Goal: Information Seeking & Learning: Learn about a topic

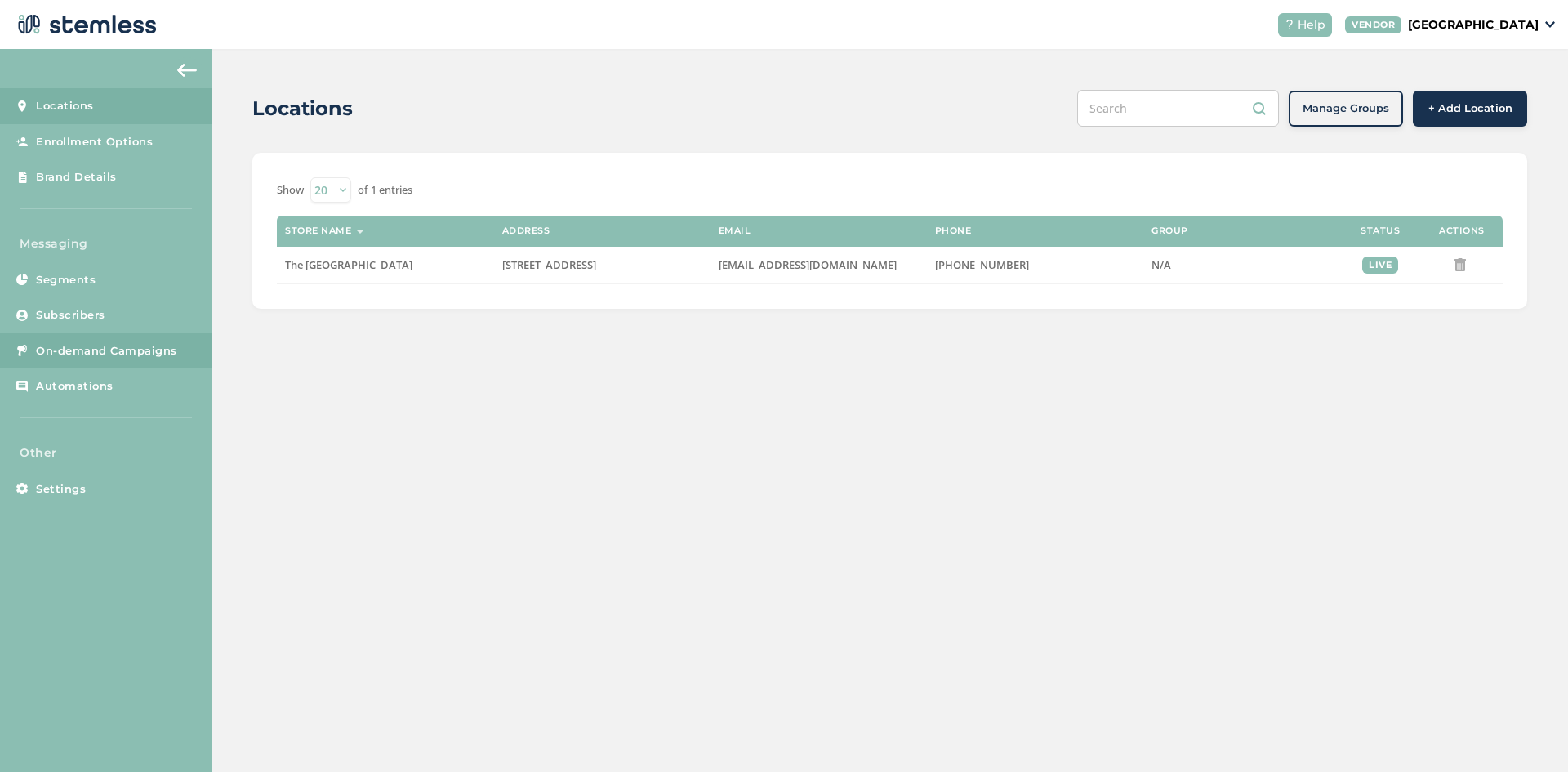
click at [71, 345] on span "On-demand Campaigns" at bounding box center [107, 351] width 142 height 16
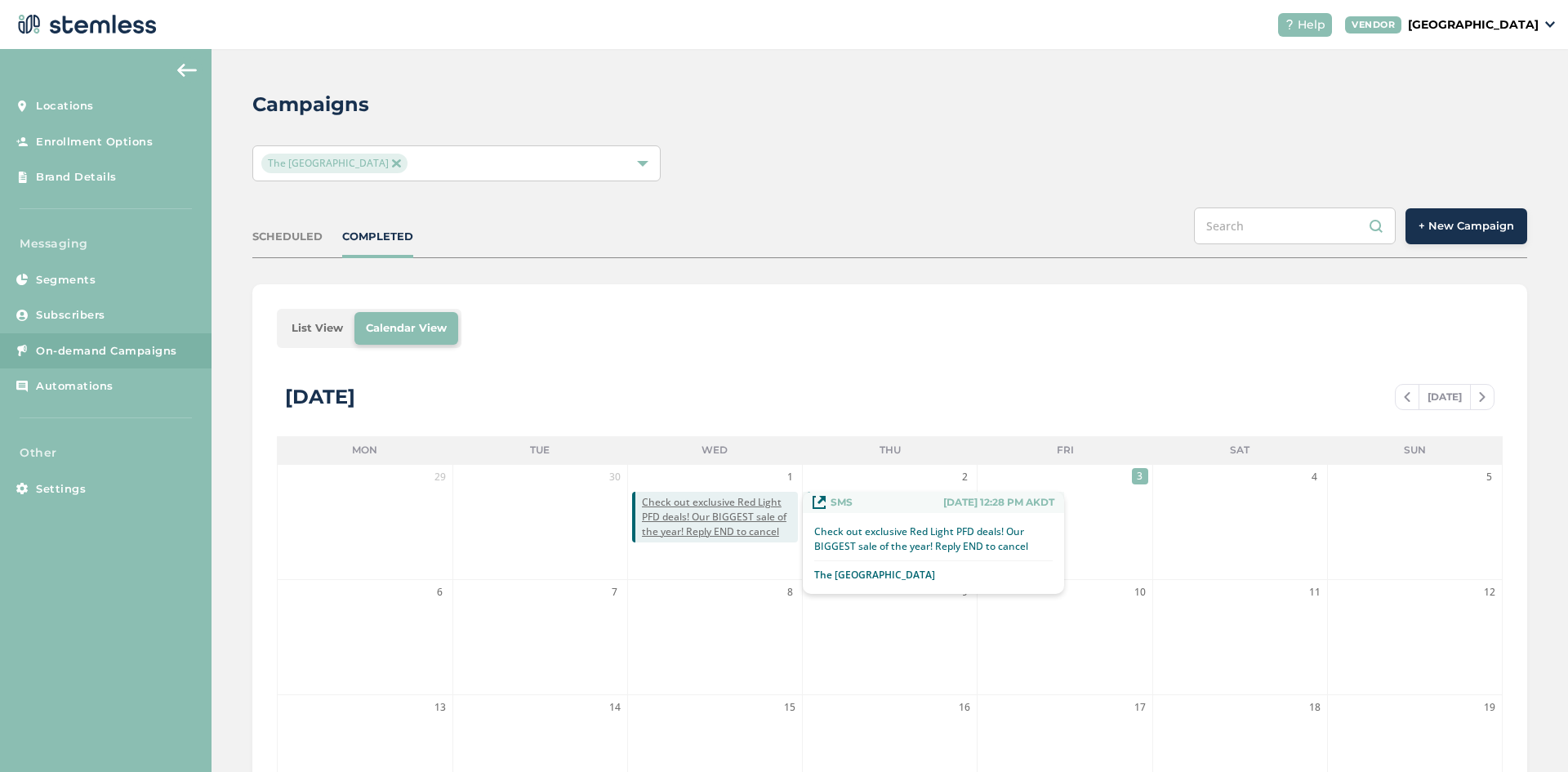
click at [878, 516] on div "Check out exclusive Red Light PFD deals! Our BIGGEST sale of the year! Reply EN…" at bounding box center [933, 553] width 261 height 81
click at [868, 508] on div "SMS [DATE] 12:28 PM AKDT" at bounding box center [933, 502] width 261 height 21
click at [900, 356] on div "List View Calendar View [DATE] [DATE] Mon Tue Wed Thu Fri Sat Sun 29 30 1 Check…" at bounding box center [890, 674] width 1275 height 781
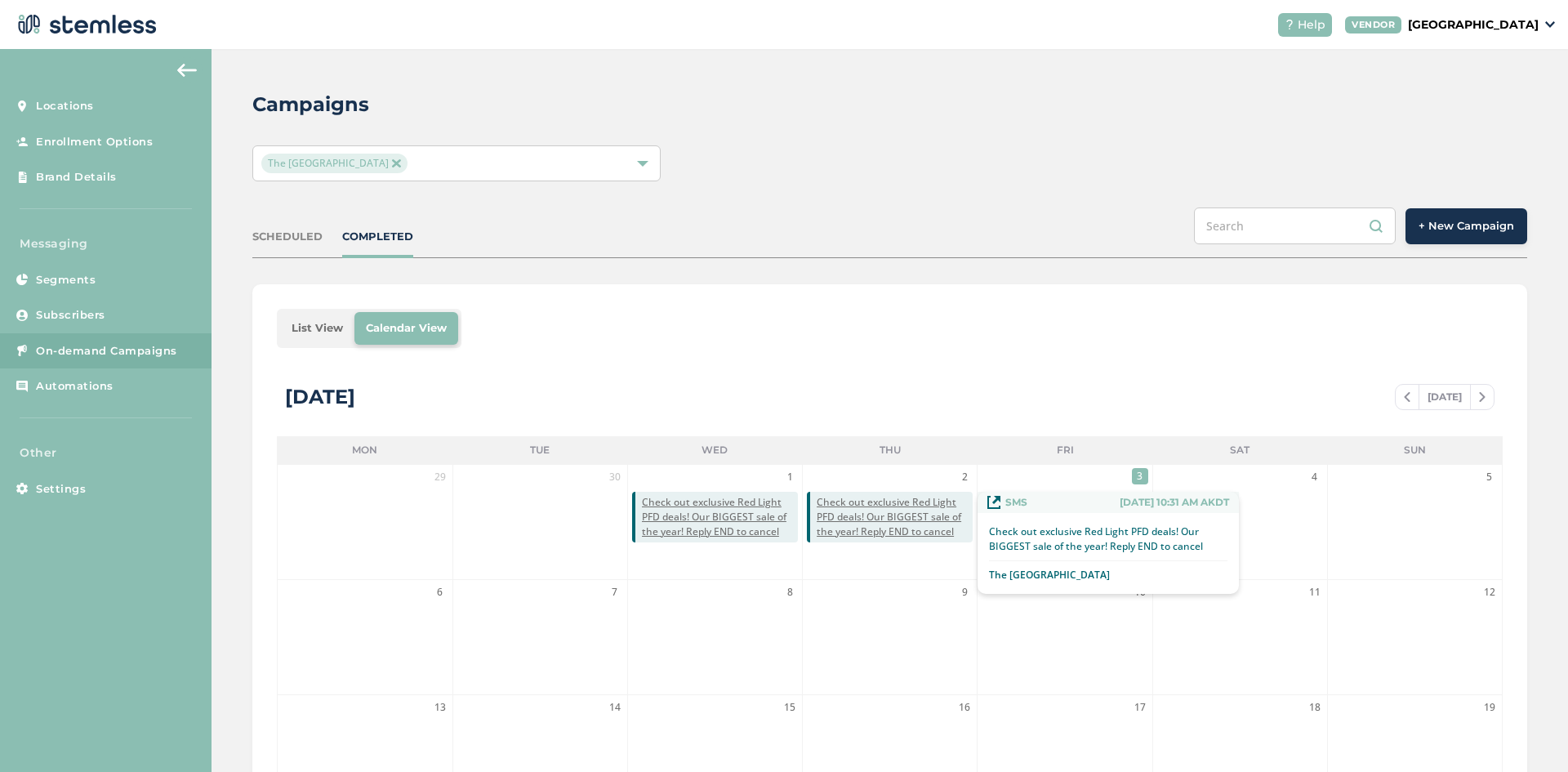
click at [919, 529] on span "Check out exclusive Red Light PFD deals! Our BIGGEST sale of the year! Reply EN…" at bounding box center [895, 517] width 156 height 44
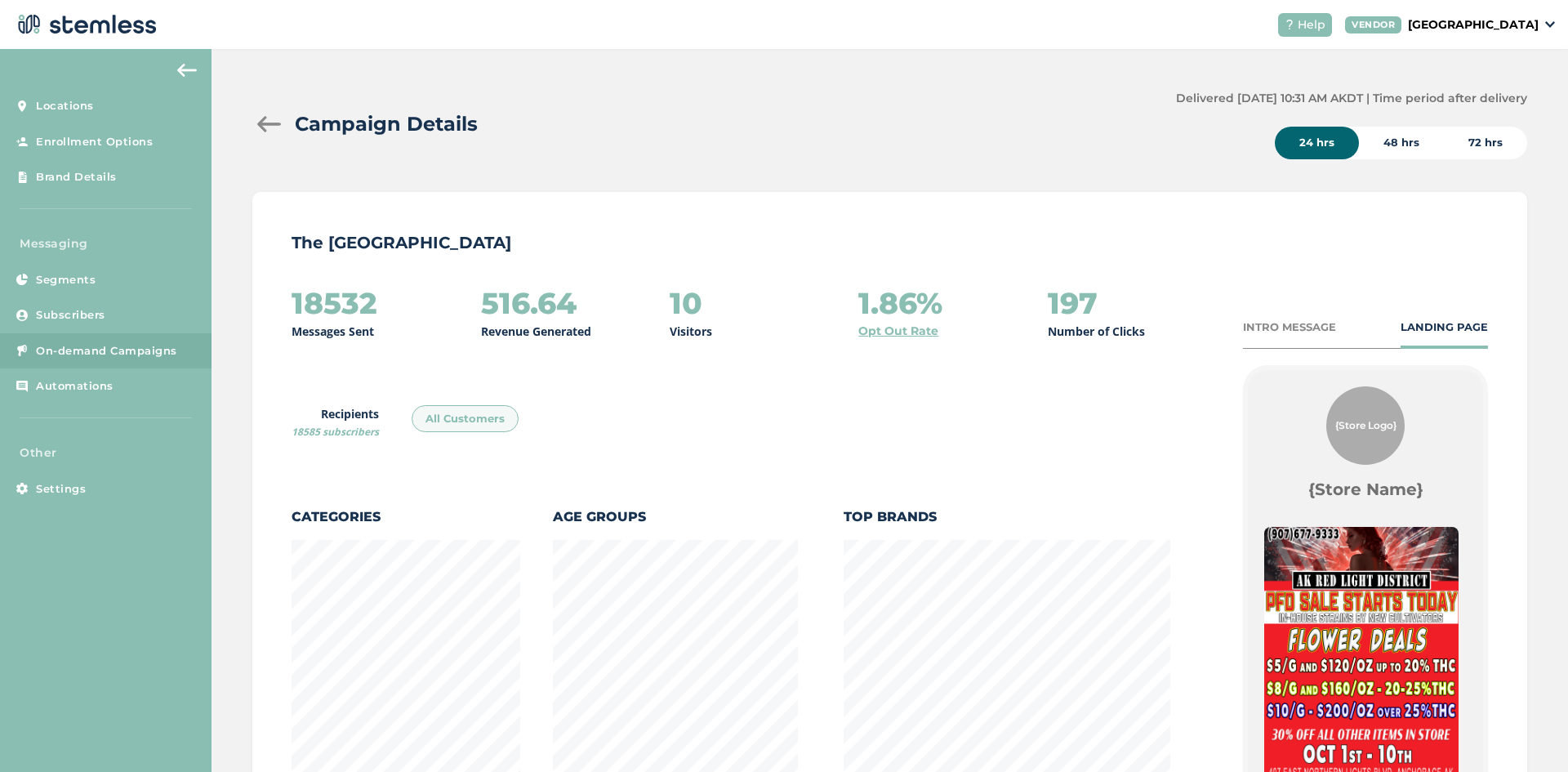
scroll to position [891, 1266]
click at [1398, 149] on div "48 hrs" at bounding box center [1402, 142] width 85 height 32
click at [1469, 148] on div "72 hrs" at bounding box center [1486, 142] width 84 height 32
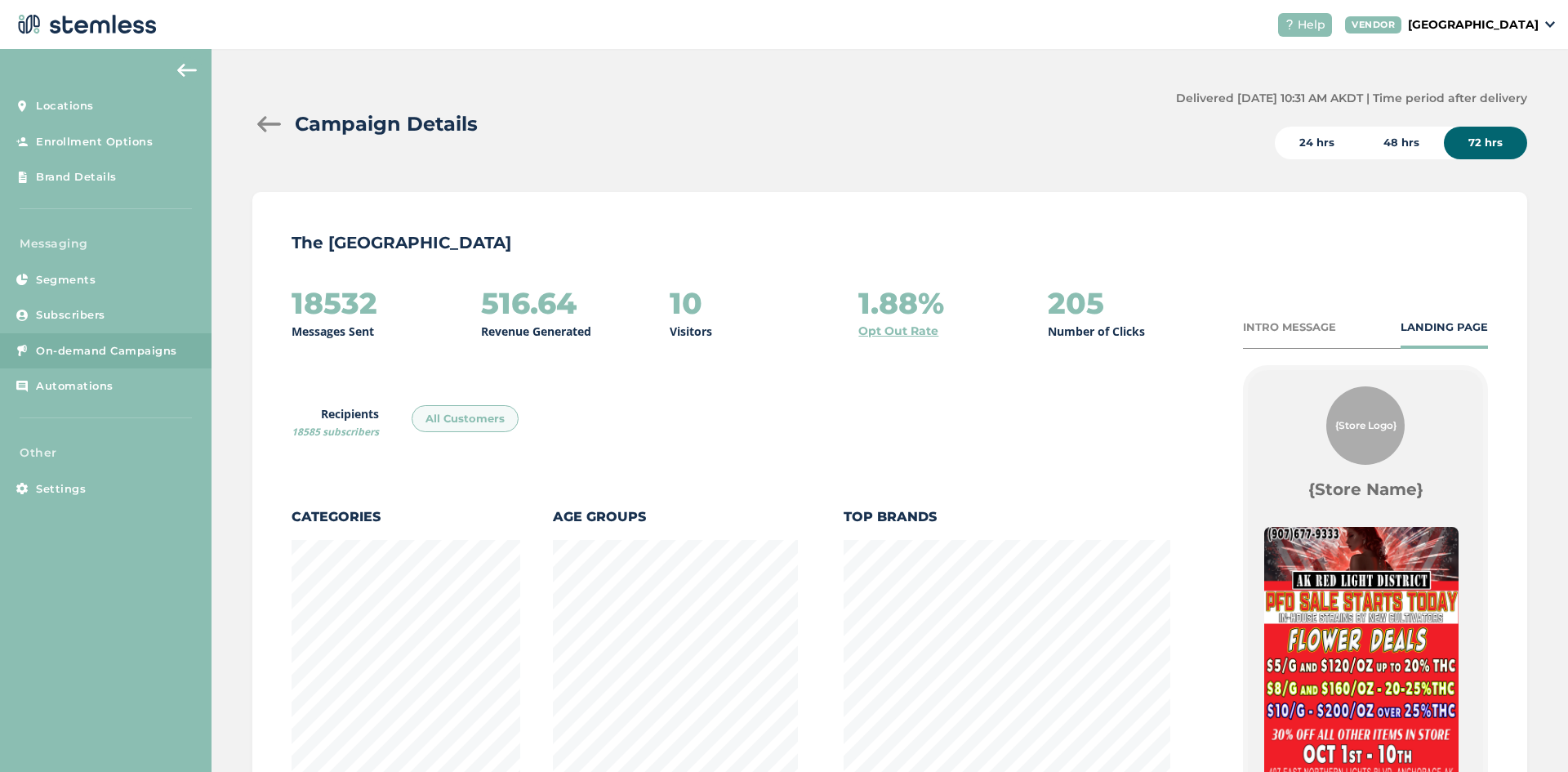
click at [1310, 148] on div "24 hrs" at bounding box center [1317, 142] width 84 height 32
click at [1395, 142] on div "48 hrs" at bounding box center [1402, 142] width 85 height 32
click at [266, 131] on div at bounding box center [269, 124] width 32 height 16
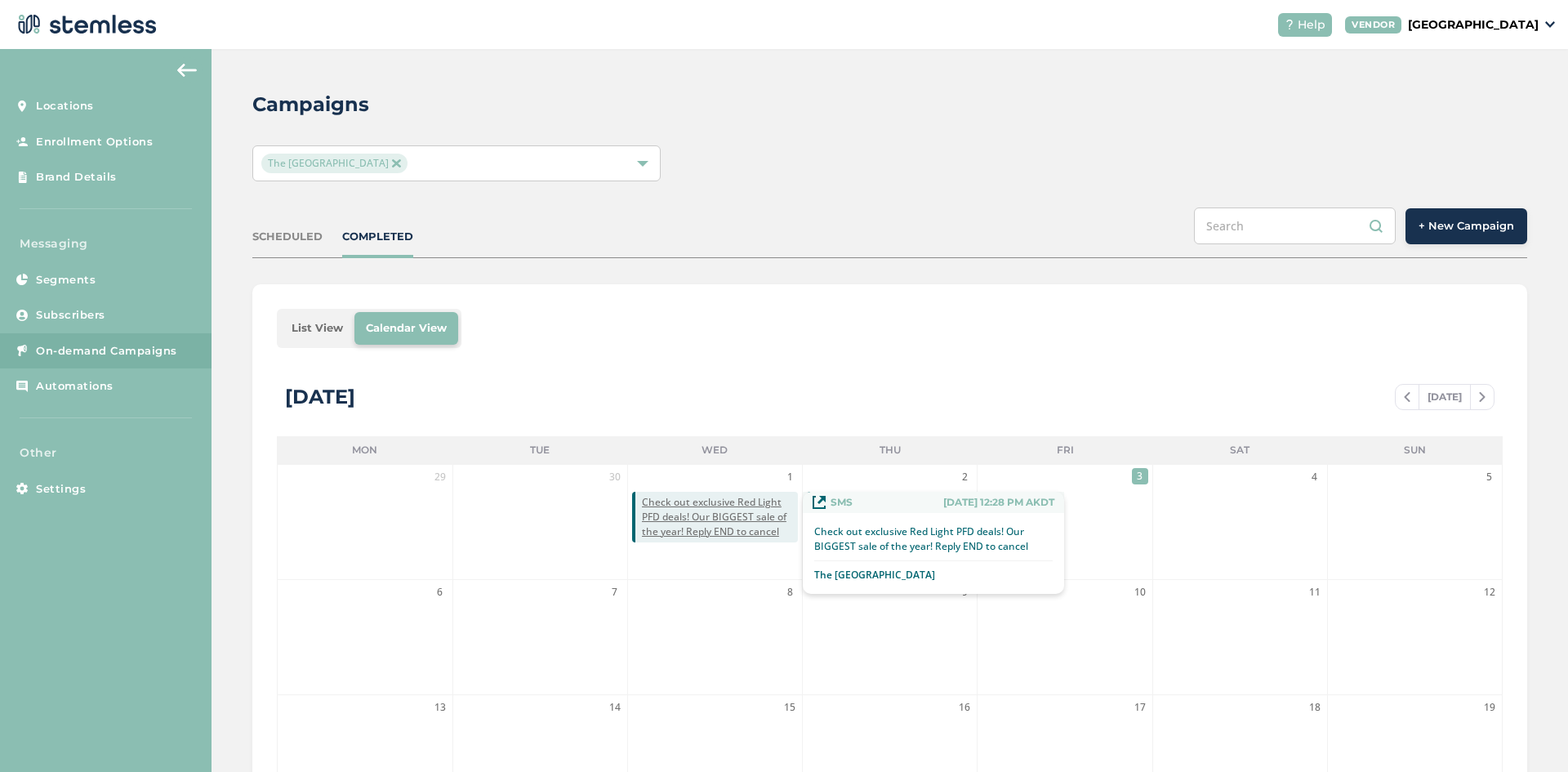
click at [689, 509] on span "Check out exclusive Red Light PFD deals! Our BIGGEST sale of the year! Reply EN…" at bounding box center [720, 517] width 156 height 44
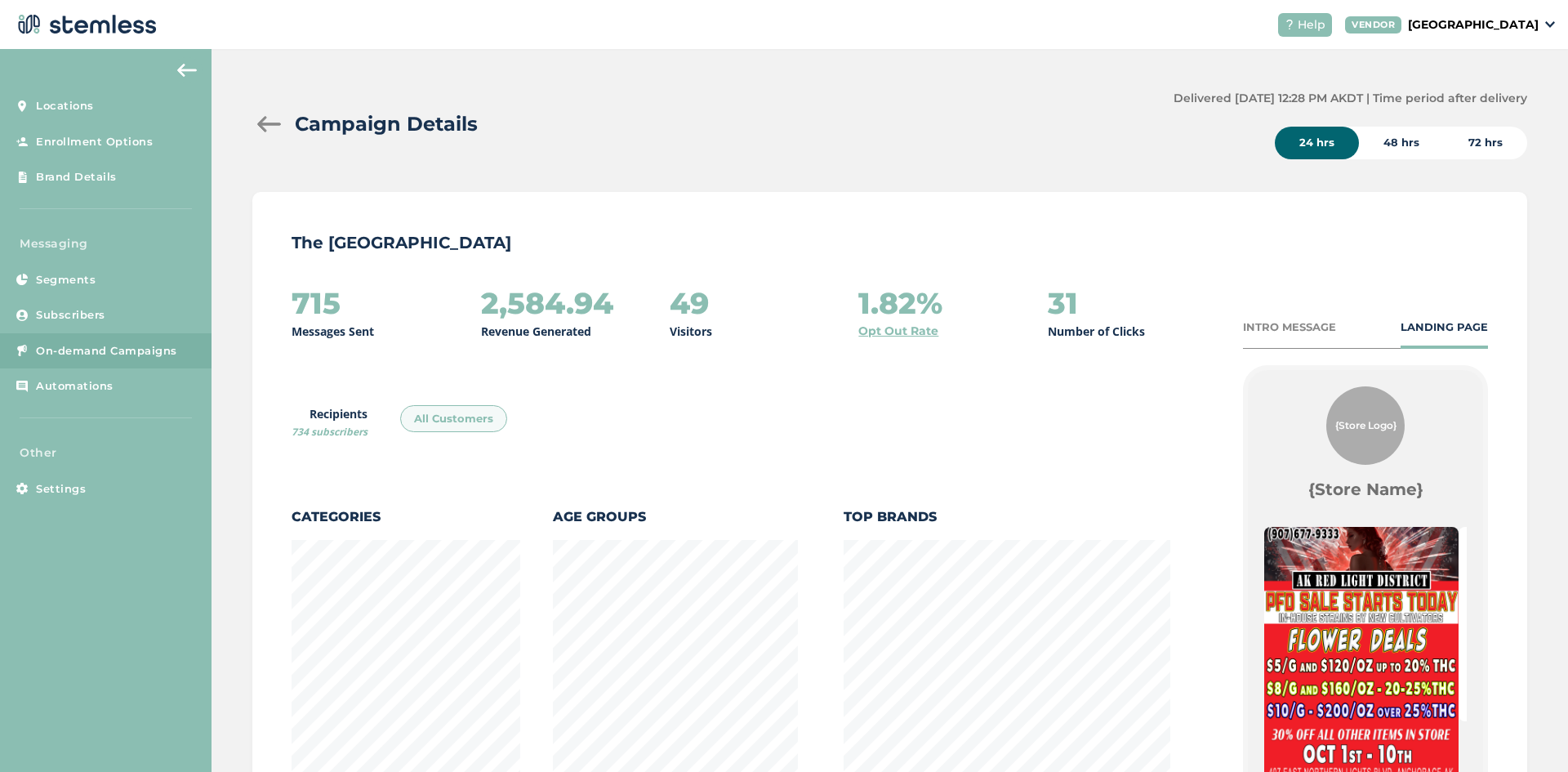
click at [272, 129] on div at bounding box center [269, 124] width 32 height 16
